Goal: Task Accomplishment & Management: Use online tool/utility

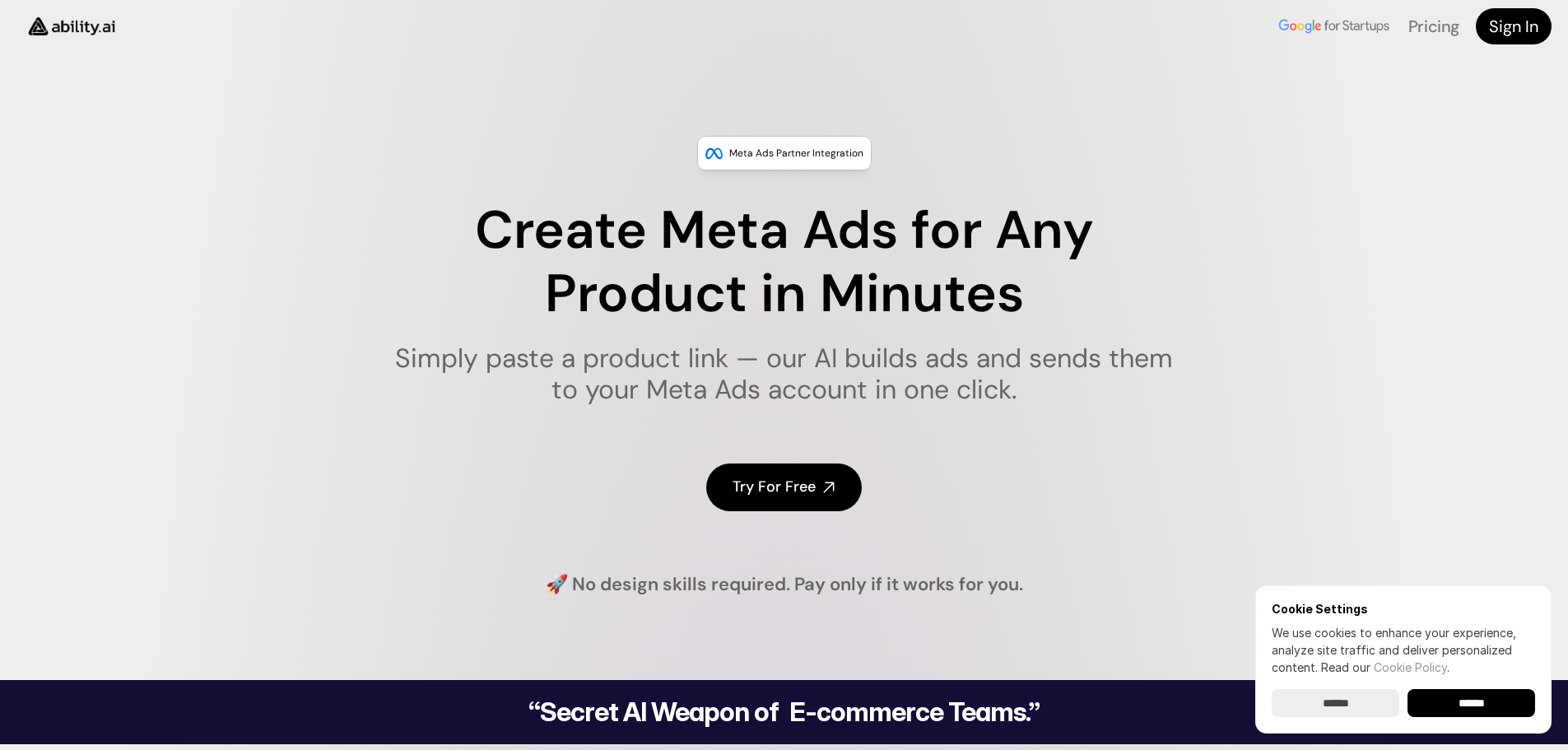
click at [771, 487] on h4 "Try For Free" at bounding box center [773, 487] width 83 height 21
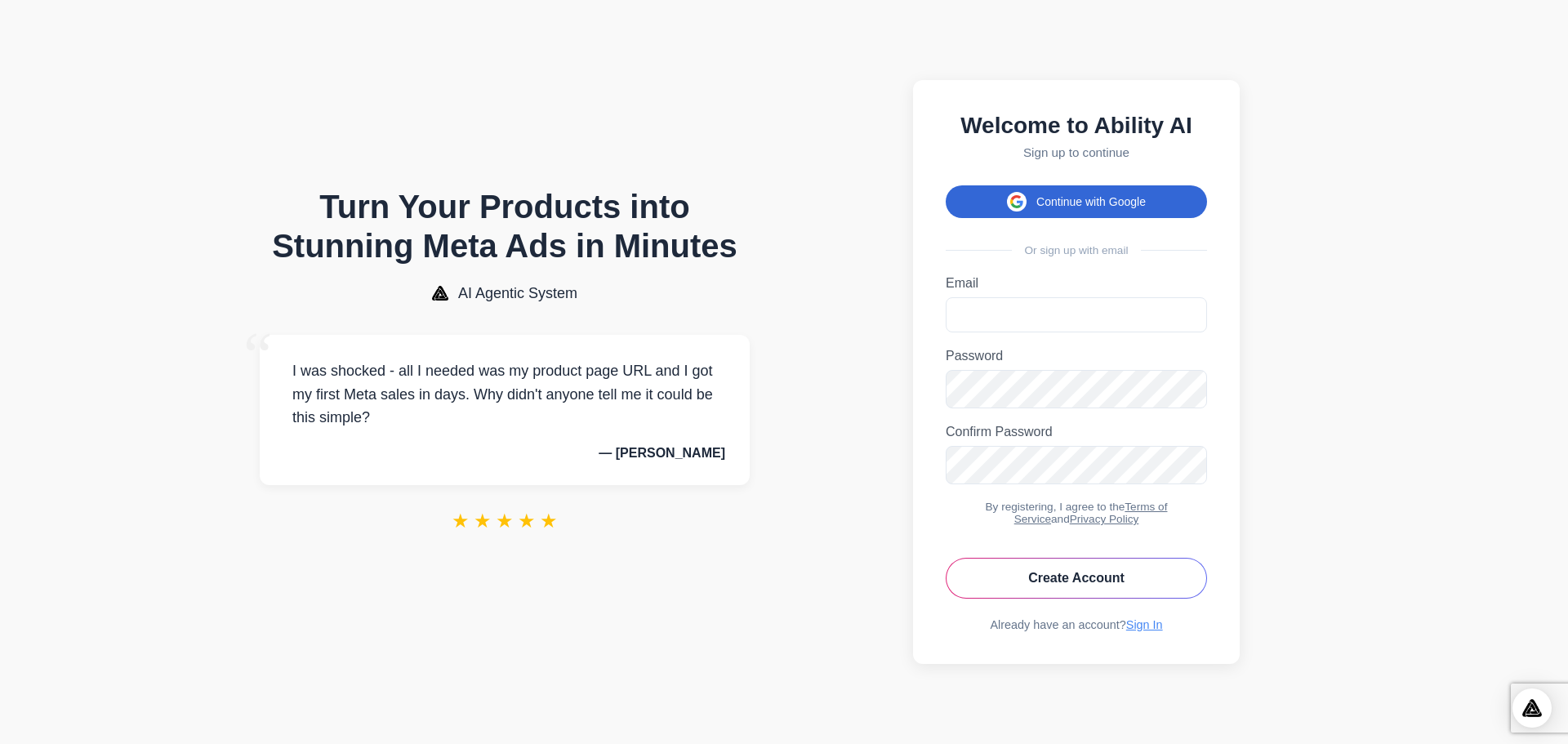
click at [1097, 195] on button "Continue with Google" at bounding box center [1076, 202] width 261 height 32
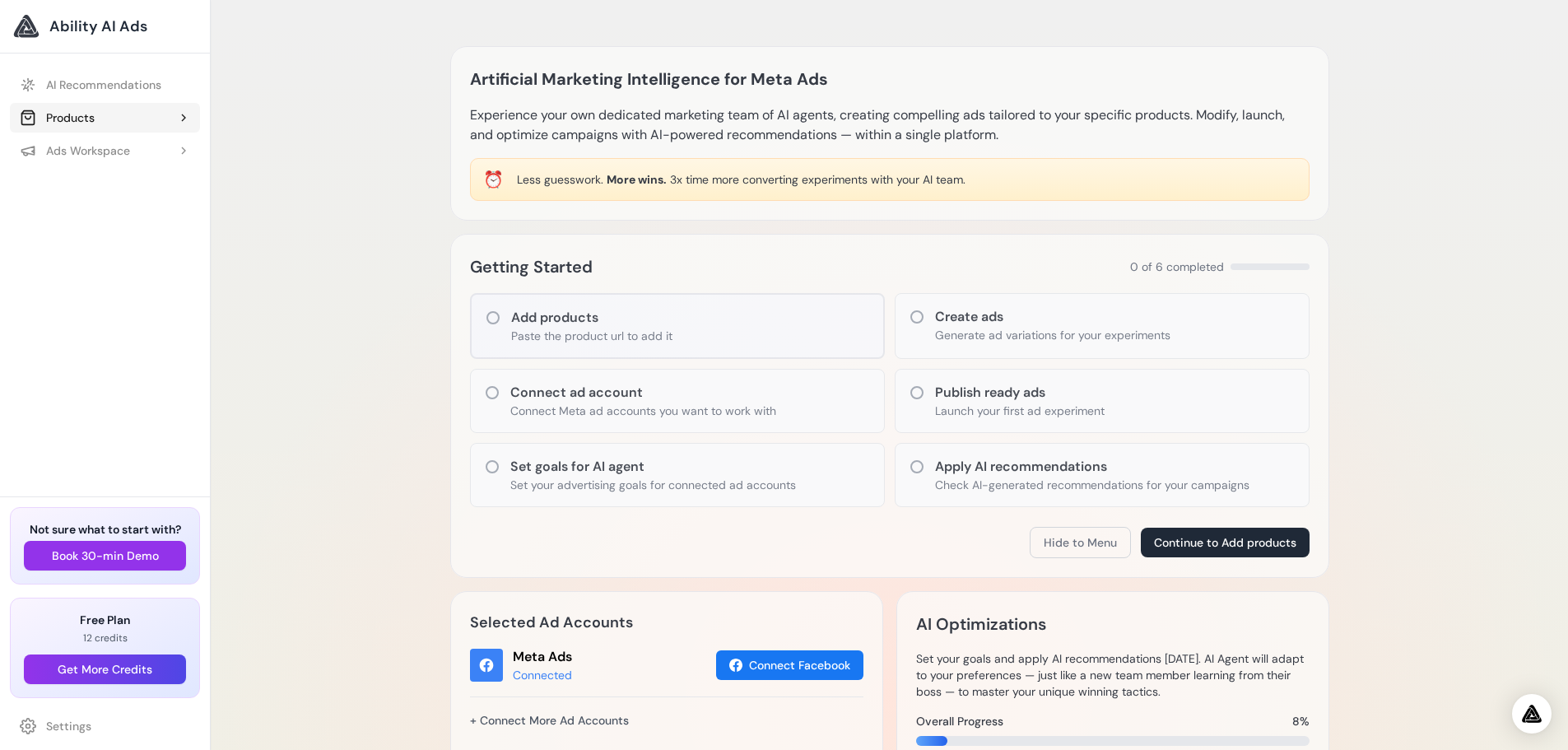
click at [120, 118] on button "Products" at bounding box center [104, 117] width 190 height 29
click at [119, 112] on button "Products" at bounding box center [104, 117] width 190 height 29
click at [127, 149] on div "Ads Workspace" at bounding box center [75, 151] width 110 height 17
click at [109, 112] on button "Products" at bounding box center [104, 117] width 190 height 29
